Goal: Navigation & Orientation: Understand site structure

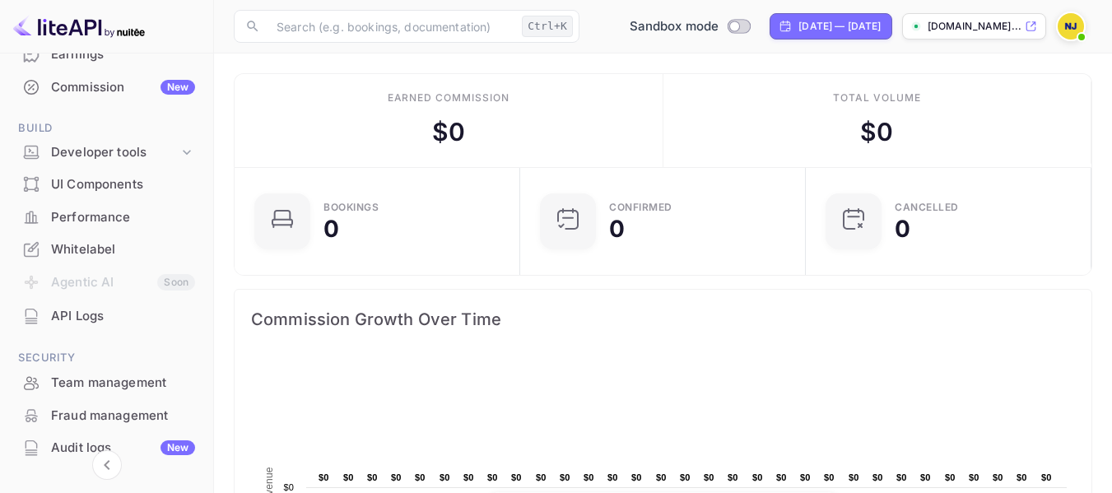
scroll to position [206, 0]
click at [96, 246] on div "Whitelabel" at bounding box center [123, 248] width 144 height 19
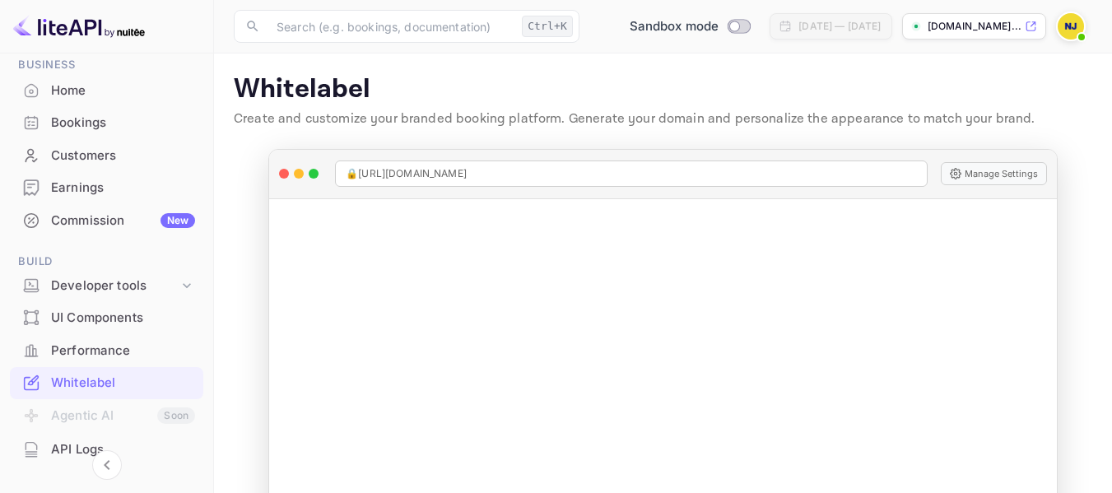
scroll to position [79, 0]
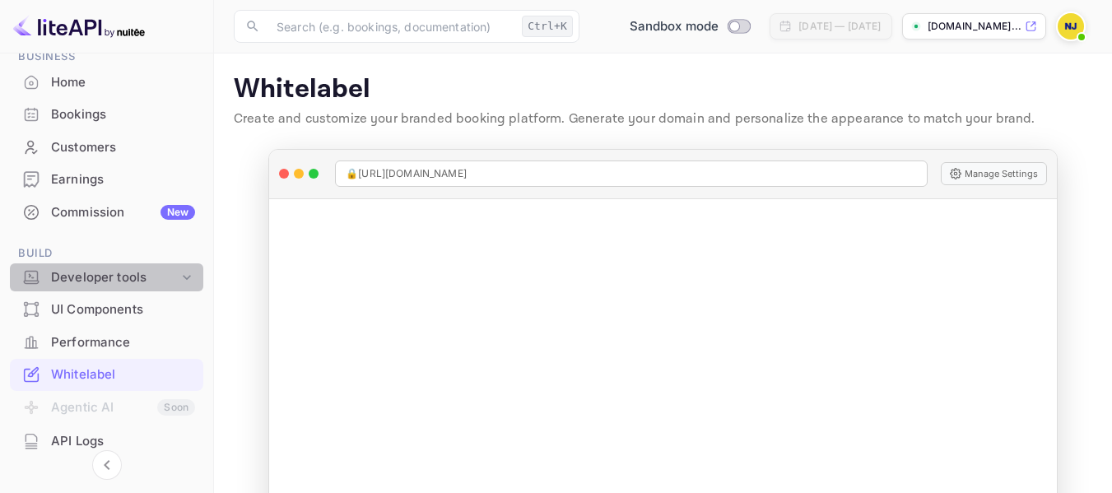
click at [109, 279] on div "Developer tools" at bounding box center [115, 277] width 128 height 19
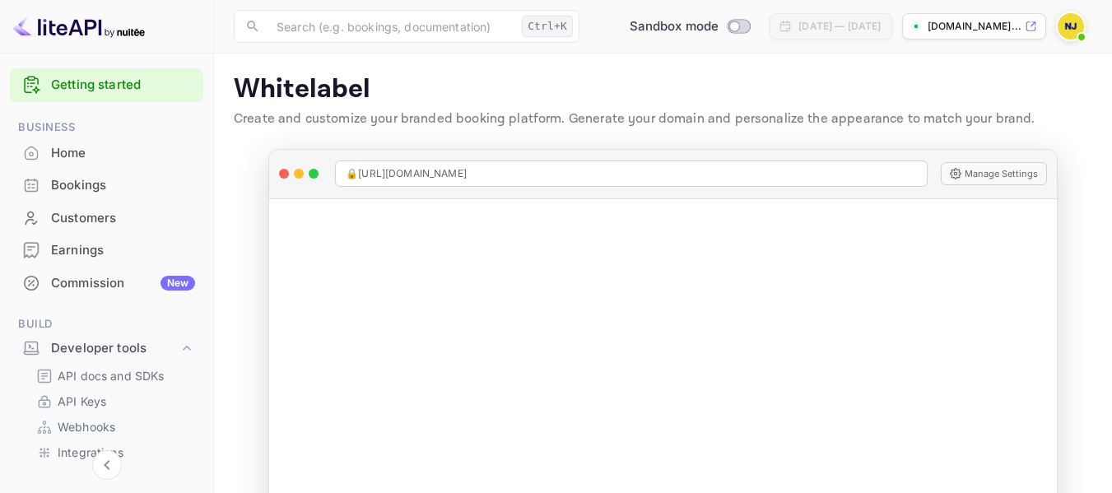
scroll to position [0, 0]
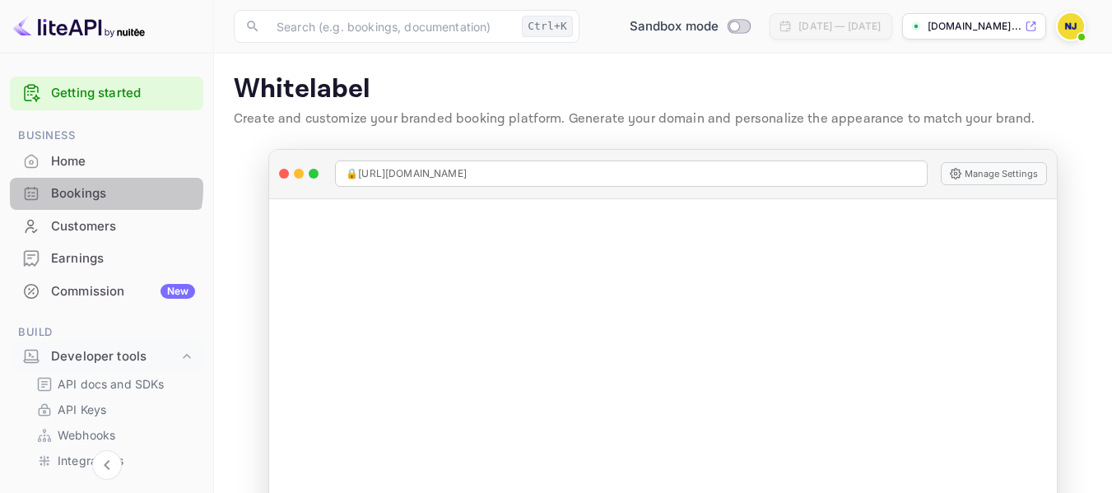
click at [95, 188] on div "Bookings" at bounding box center [123, 193] width 144 height 19
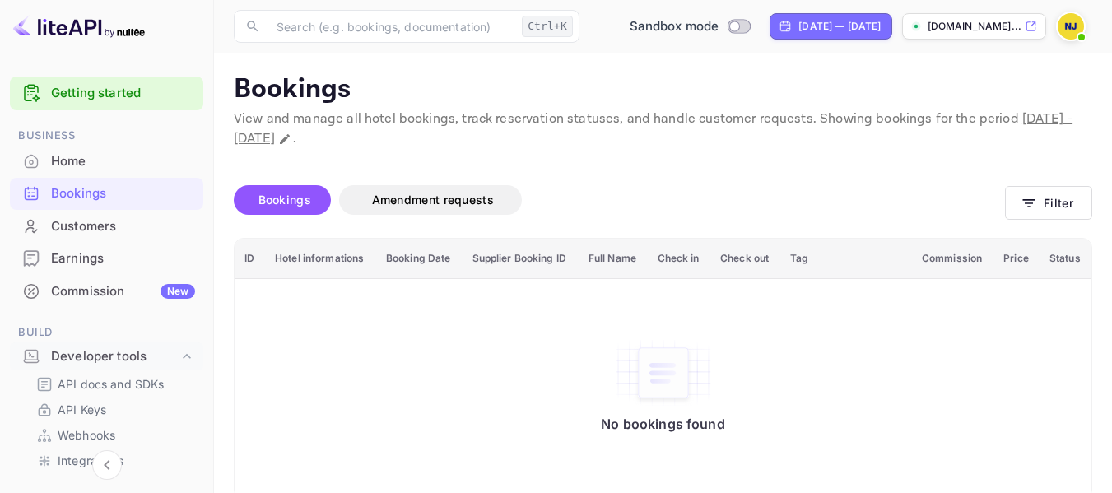
click at [285, 209] on span "Bookings" at bounding box center [284, 200] width 69 height 20
click at [297, 199] on span "Bookings" at bounding box center [284, 200] width 53 height 14
click at [104, 95] on link "Getting started" at bounding box center [123, 93] width 144 height 19
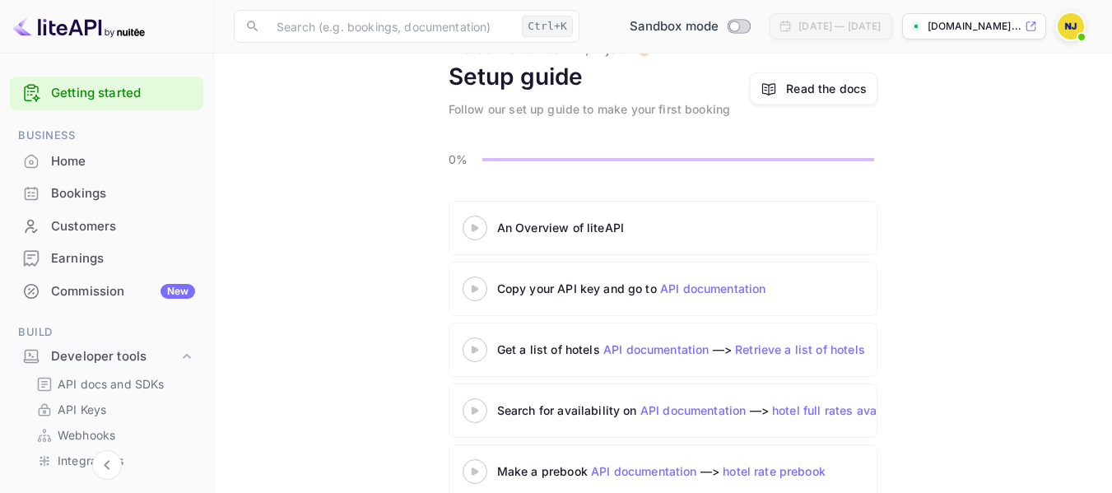
scroll to position [65, 0]
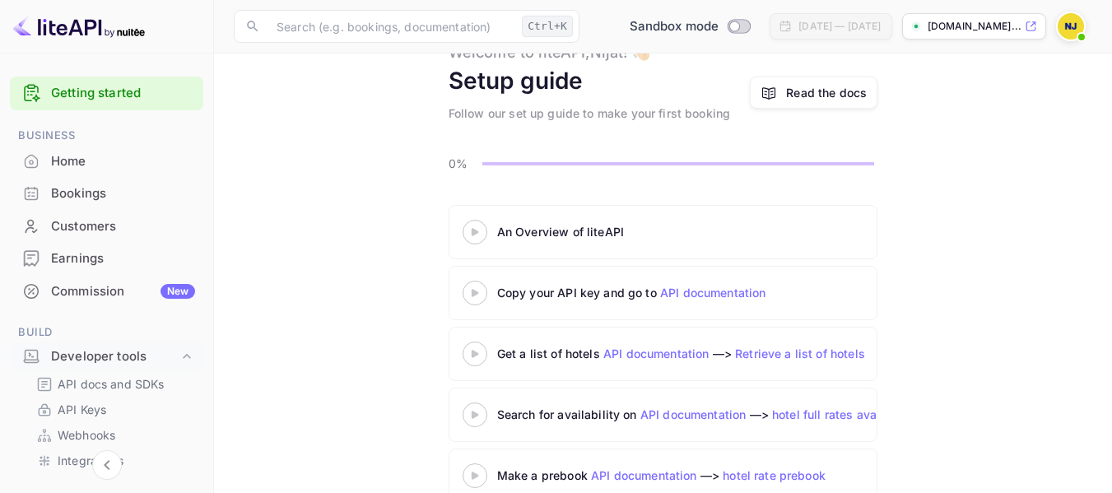
click at [170, 290] on div "New" at bounding box center [177, 291] width 35 height 15
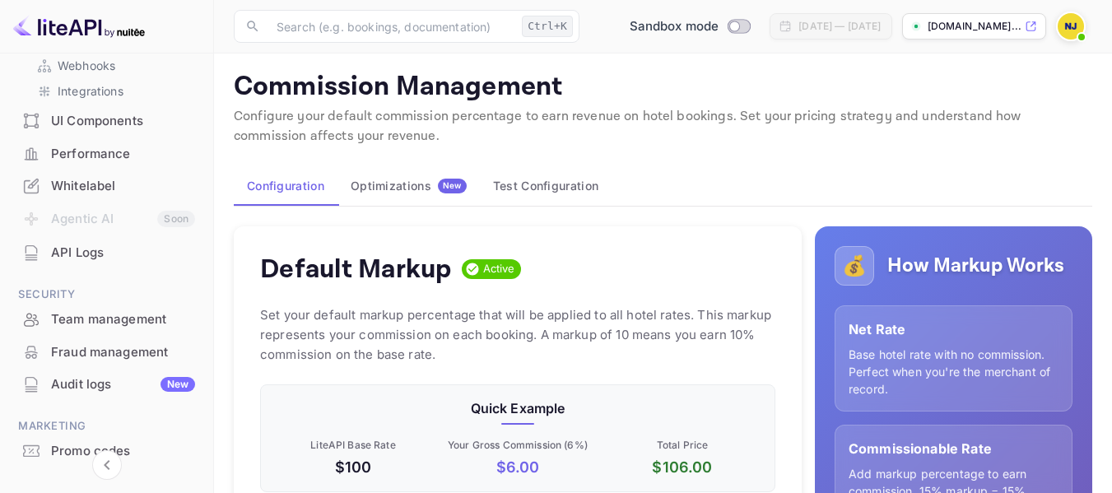
scroll to position [435, 0]
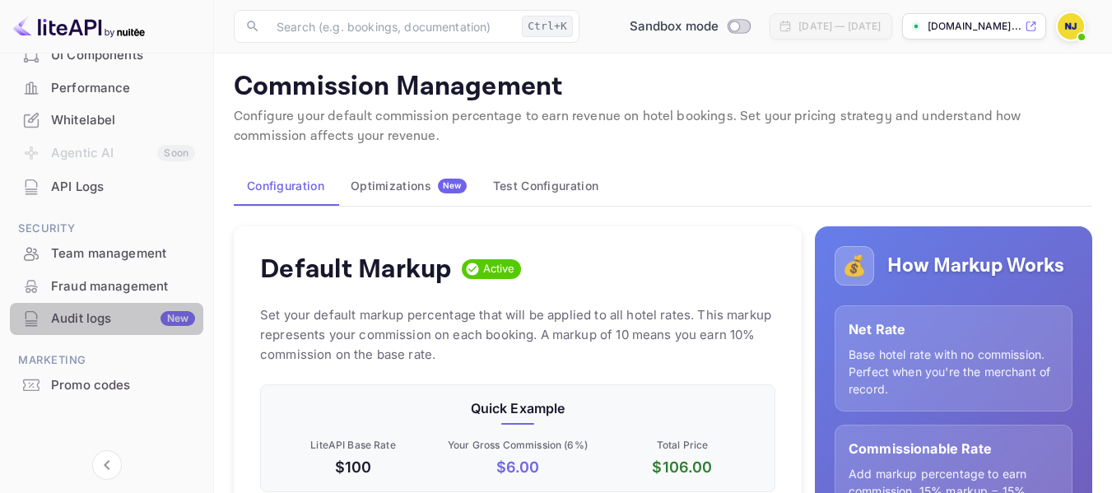
click at [112, 320] on div "Audit logs New" at bounding box center [123, 318] width 144 height 19
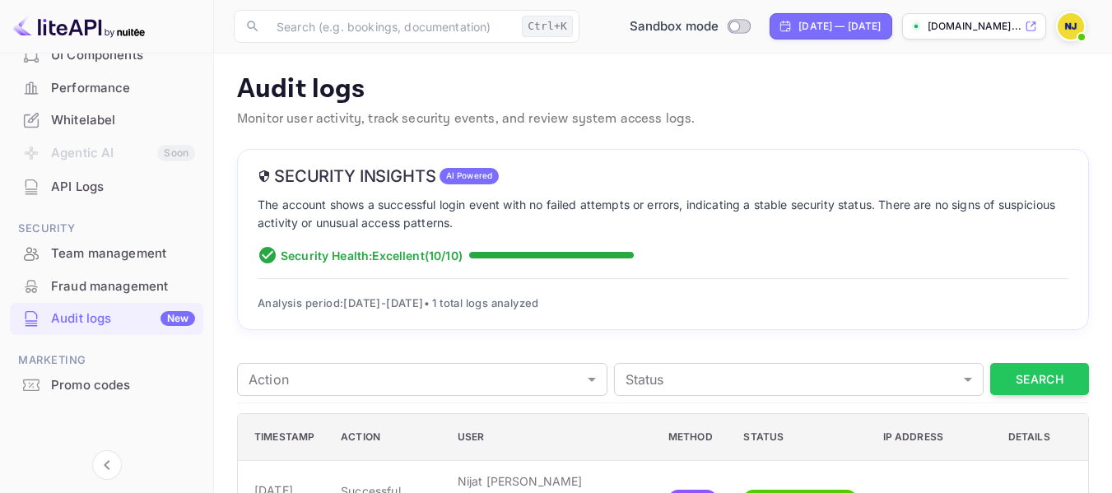
scroll to position [48, 0]
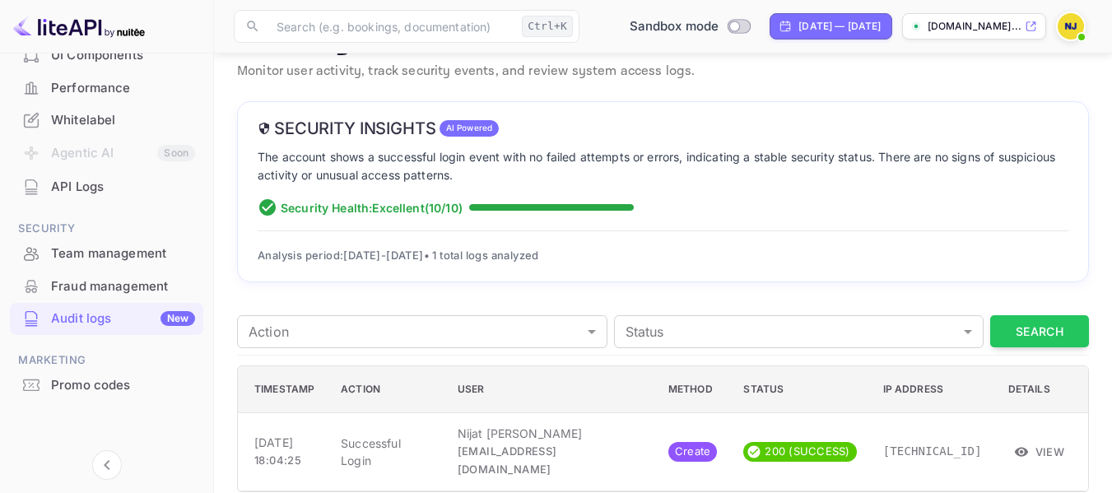
click at [137, 289] on div "Fraud management" at bounding box center [123, 286] width 144 height 19
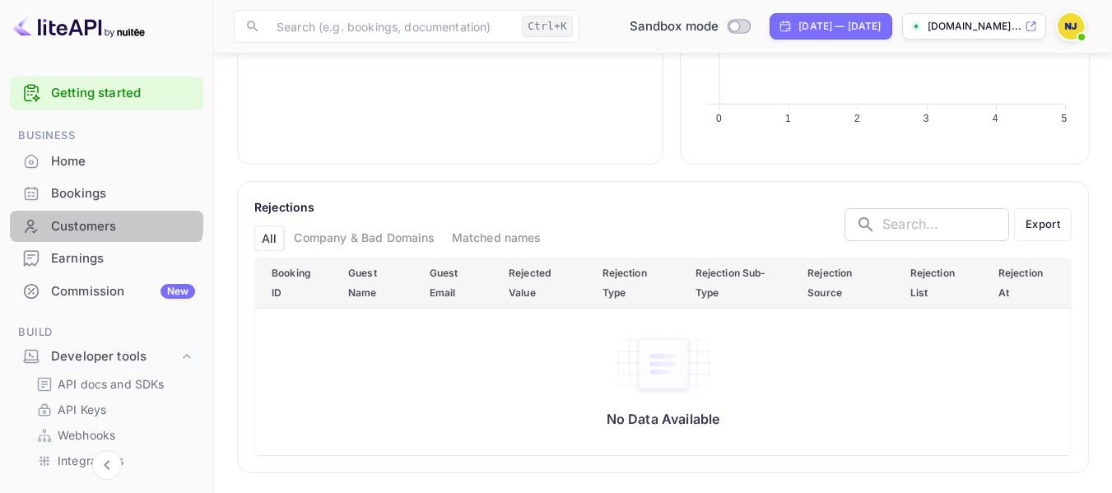
click at [91, 217] on div "Customers" at bounding box center [123, 226] width 144 height 19
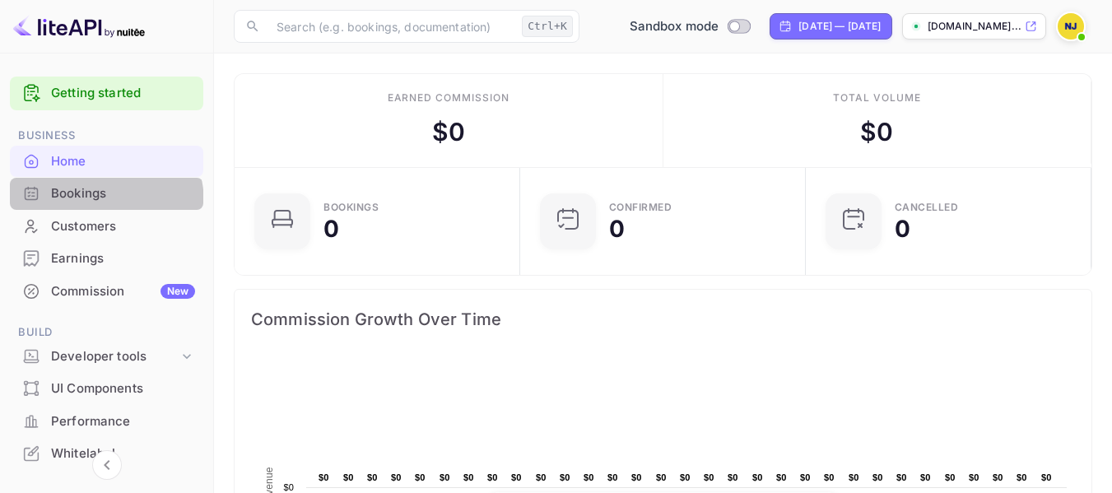
click at [91, 203] on div "Bookings" at bounding box center [106, 194] width 193 height 32
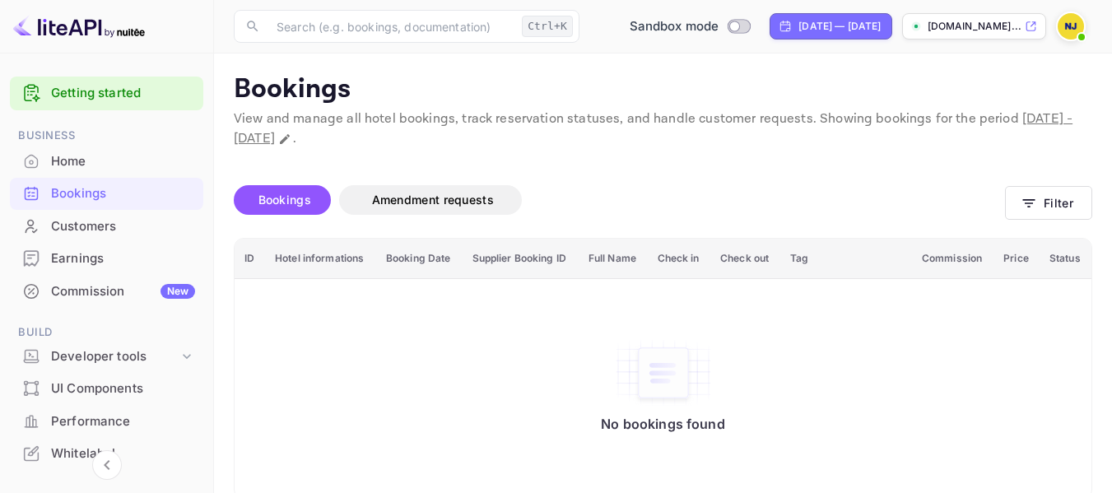
click at [137, 382] on div "UI Components" at bounding box center [123, 388] width 144 height 19
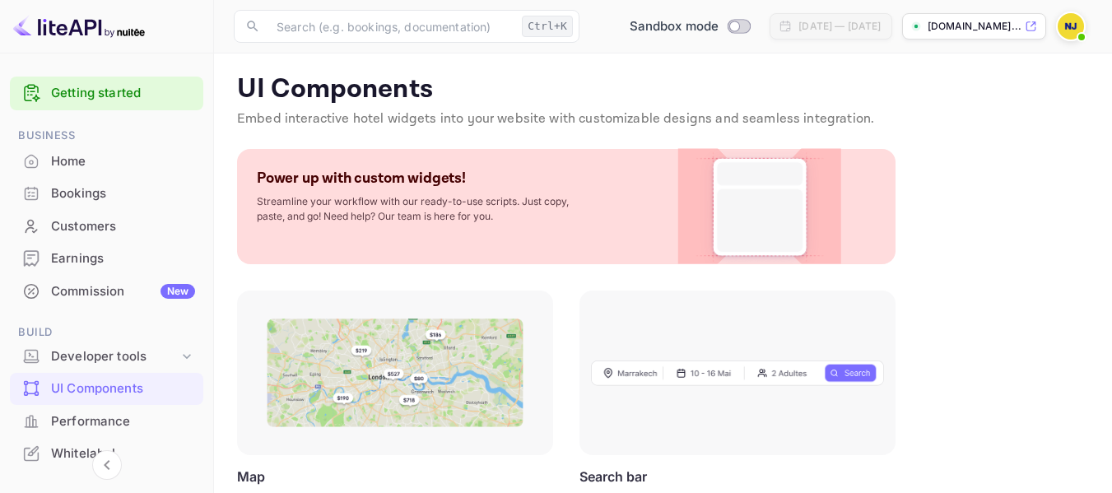
click at [94, 83] on div "Getting started" at bounding box center [106, 94] width 193 height 34
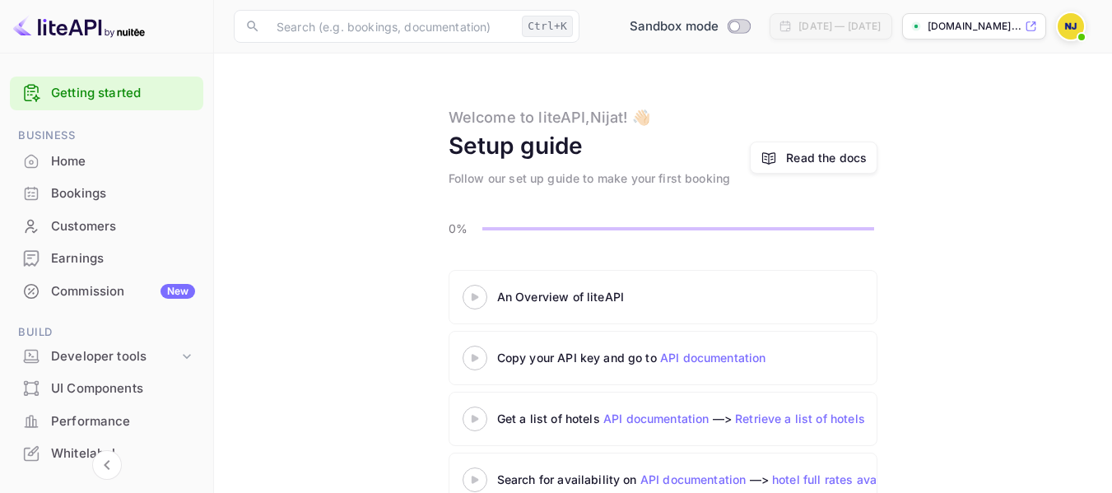
click at [134, 100] on link "Getting started" at bounding box center [123, 93] width 144 height 19
